Goal: Task Accomplishment & Management: Complete application form

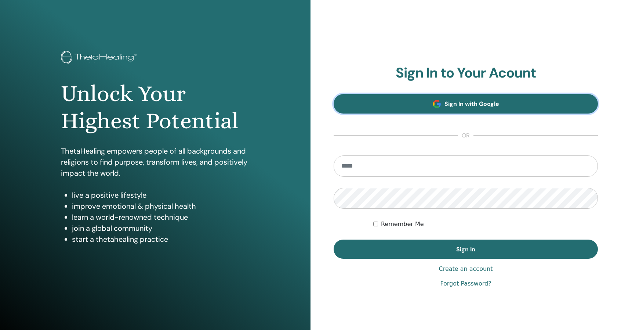
click at [457, 107] on span "Sign In with Google" at bounding box center [472, 104] width 55 height 8
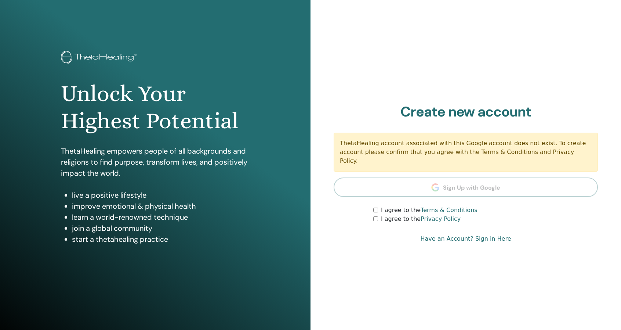
click at [398, 206] on label "I agree to the Terms & Conditions" at bounding box center [429, 210] width 97 height 9
click at [383, 214] on label "I agree to the Privacy Policy" at bounding box center [421, 218] width 80 height 9
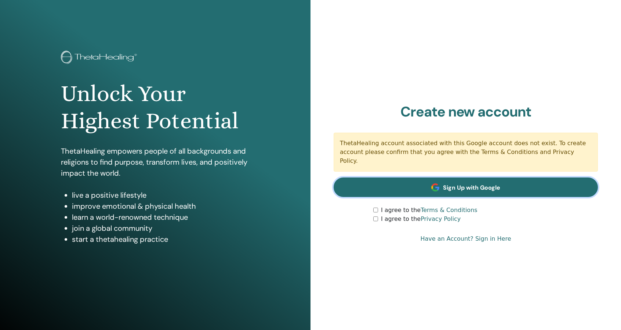
click at [448, 189] on link "Sign Up with Google" at bounding box center [466, 186] width 264 height 19
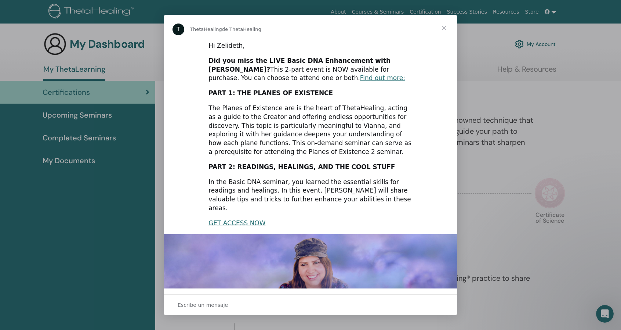
click at [446, 30] on span "Cerrar" at bounding box center [444, 28] width 26 height 26
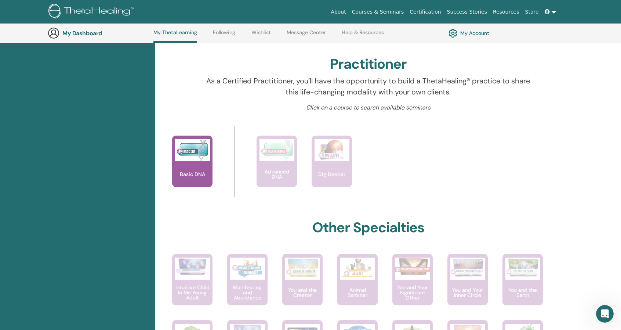
scroll to position [214, 0]
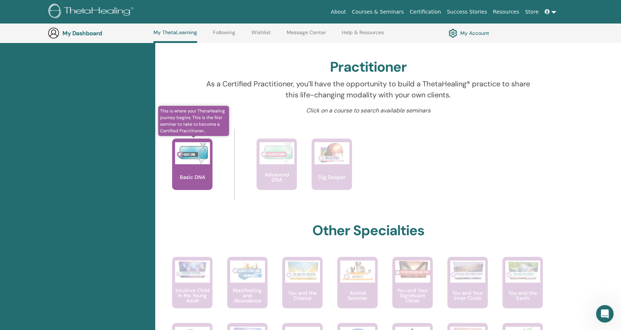
click at [199, 175] on p "Basic DNA" at bounding box center [192, 176] width 31 height 5
